Goal: Information Seeking & Learning: Learn about a topic

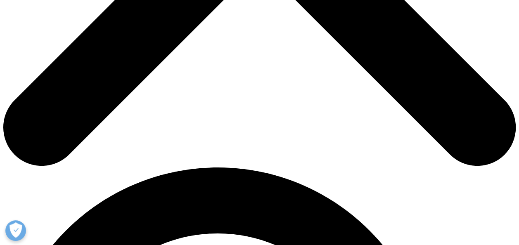
scroll to position [371, 0]
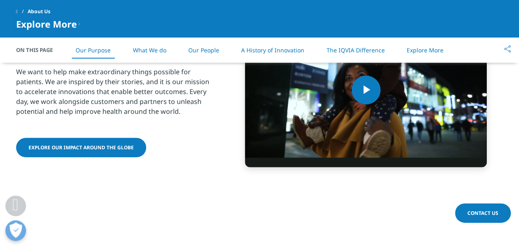
drag, startPoint x: 168, startPoint y: 222, endPoint x: 178, endPoint y: 230, distance: 13.2
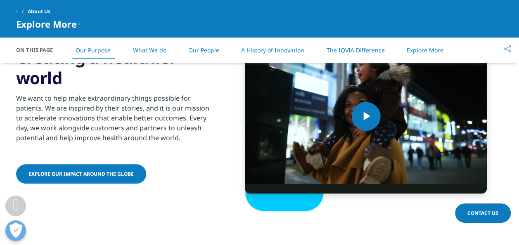
click at [172, 226] on div "Video Player is loading. Play Video Play Skip Backward Skip Forward Mute Curren…" at bounding box center [259, 116] width 487 height 233
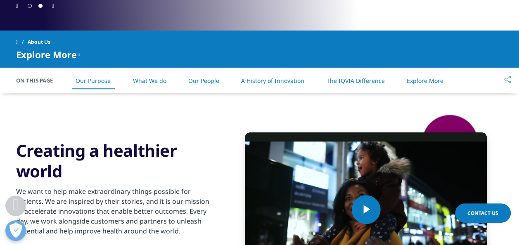
scroll to position [330, 0]
